Goal: Information Seeking & Learning: Learn about a topic

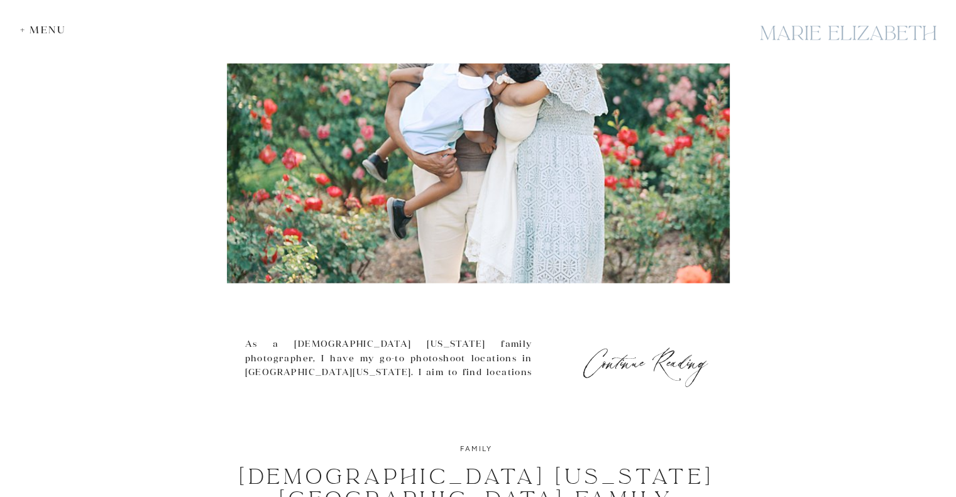
scroll to position [3332, 0]
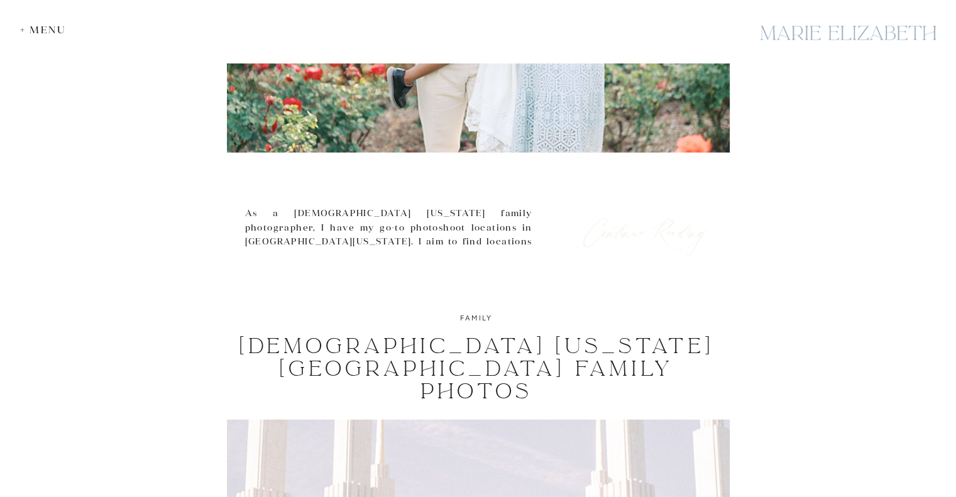
click at [641, 236] on h3 "Continue Reading" at bounding box center [645, 227] width 132 height 16
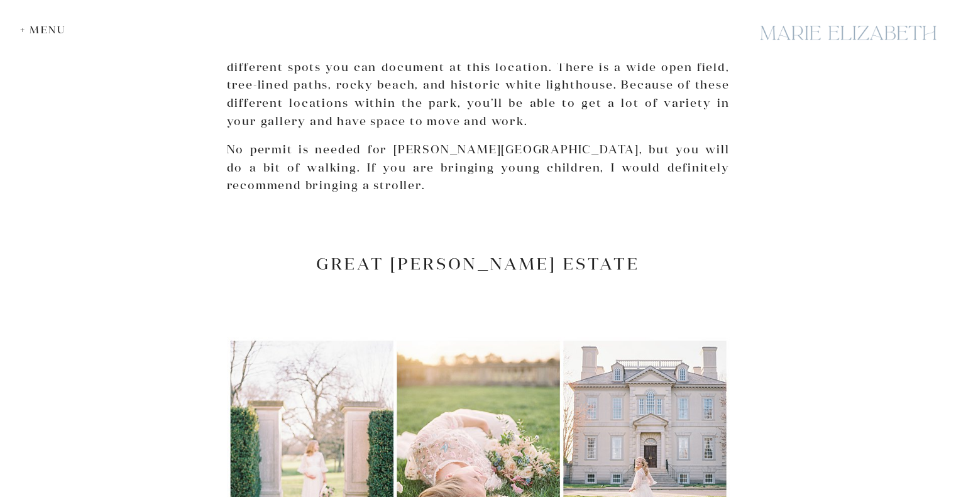
scroll to position [3655, 0]
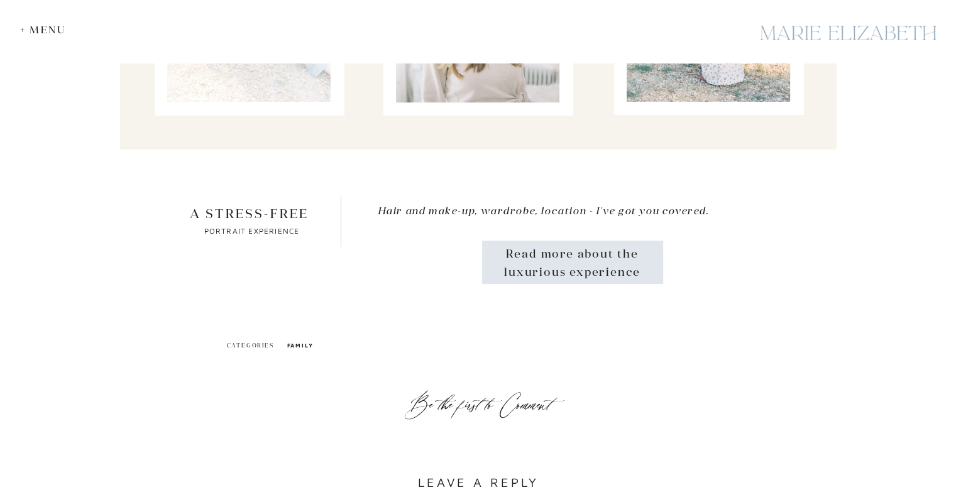
scroll to position [4400, 0]
